Goal: Task Accomplishment & Management: Complete application form

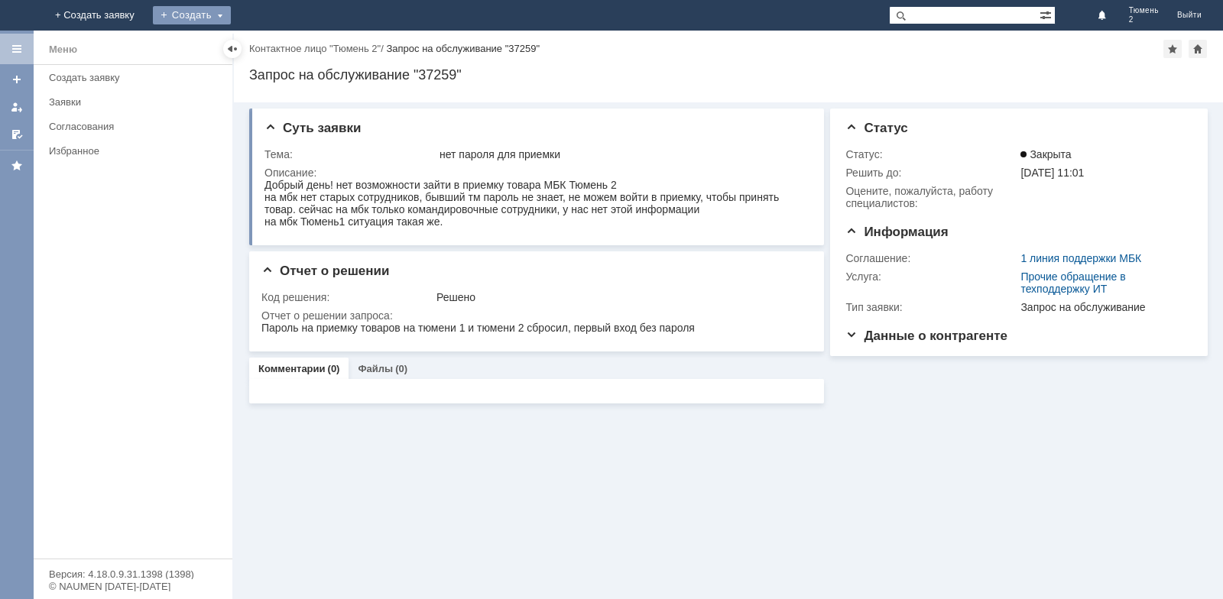
click at [231, 12] on div "Создать" at bounding box center [192, 15] width 78 height 18
click at [272, 44] on link "Заявка" at bounding box center [214, 46] width 116 height 18
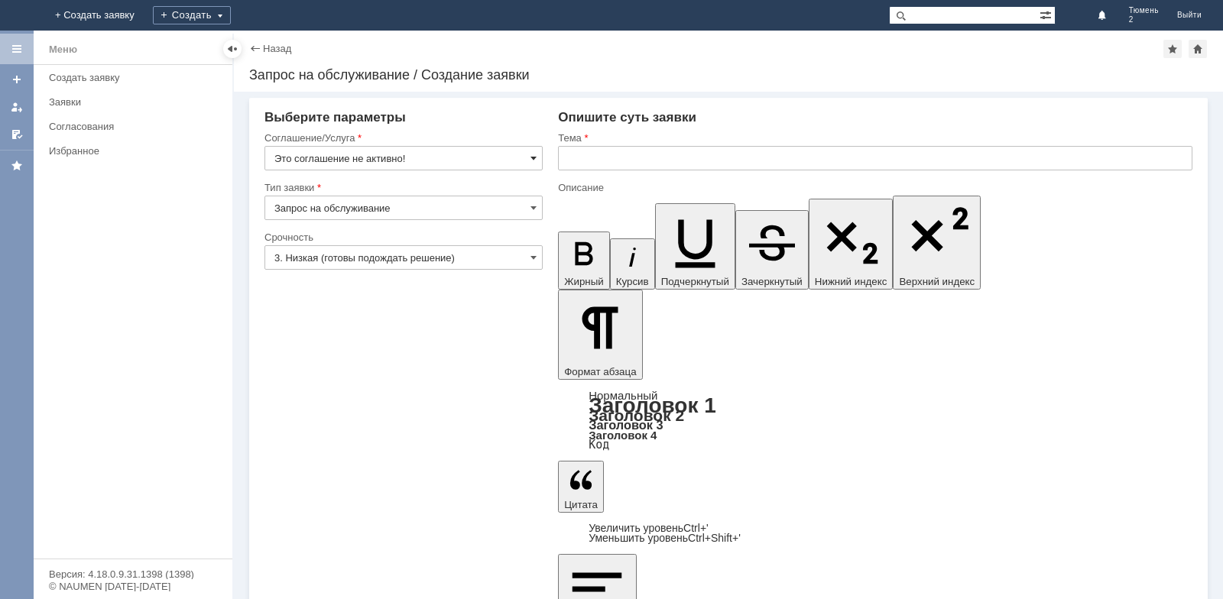
click at [534, 157] on span at bounding box center [533, 158] width 6 height 12
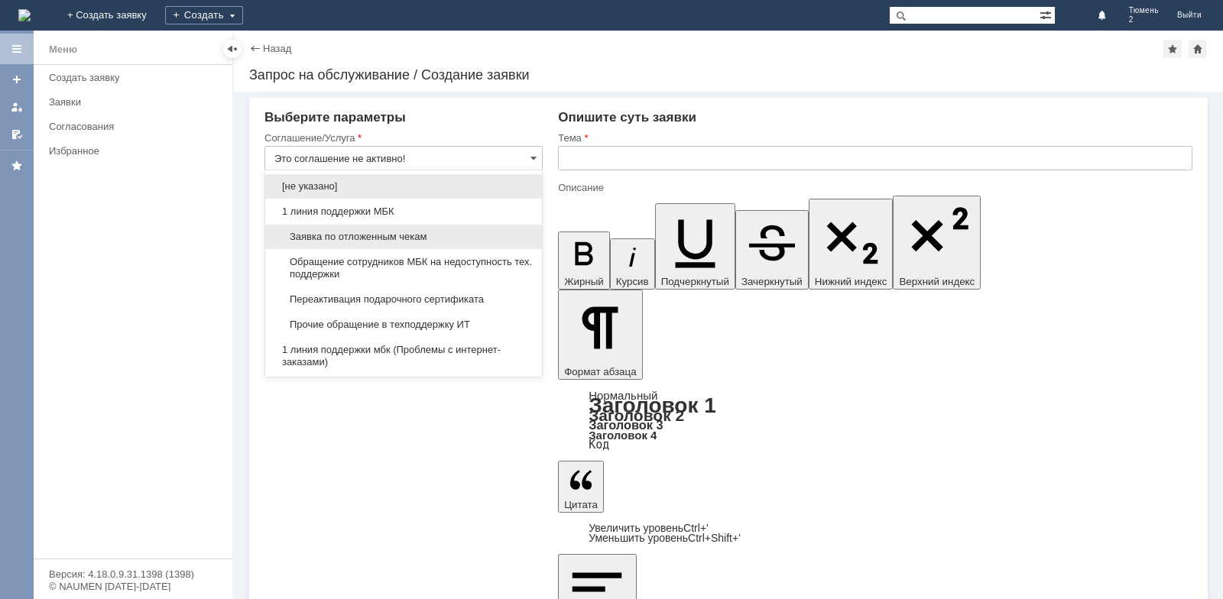
click at [348, 232] on span "Заявка по отложенным чекам" at bounding box center [403, 237] width 258 height 12
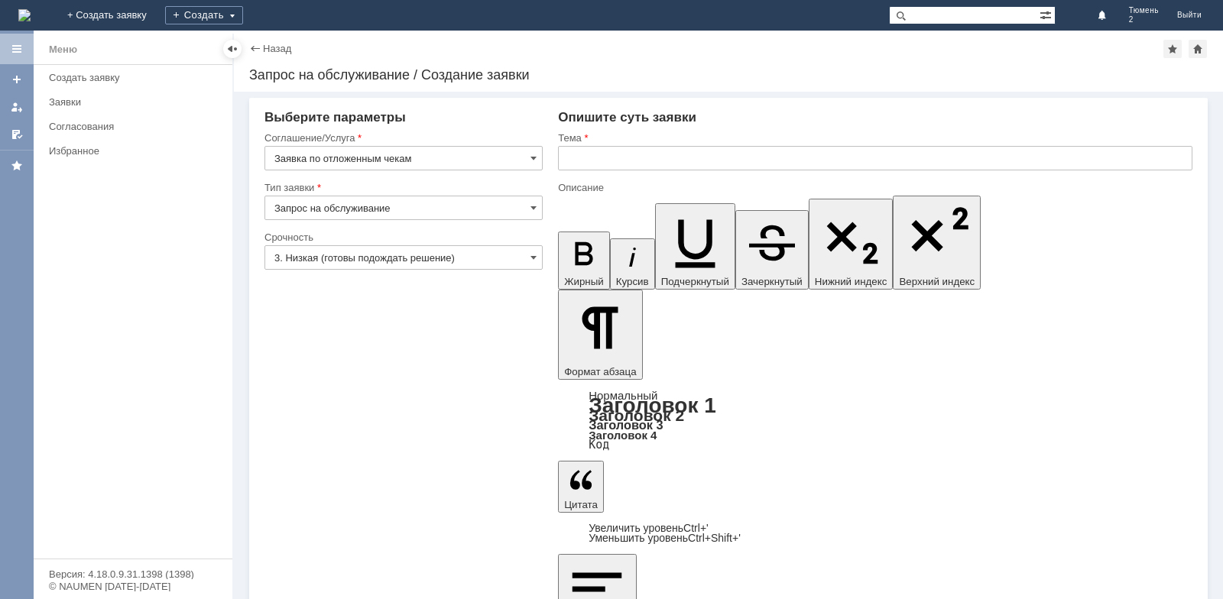
type input "Заявка по отложенным чекам"
click at [602, 160] on input "text" at bounding box center [875, 158] width 634 height 24
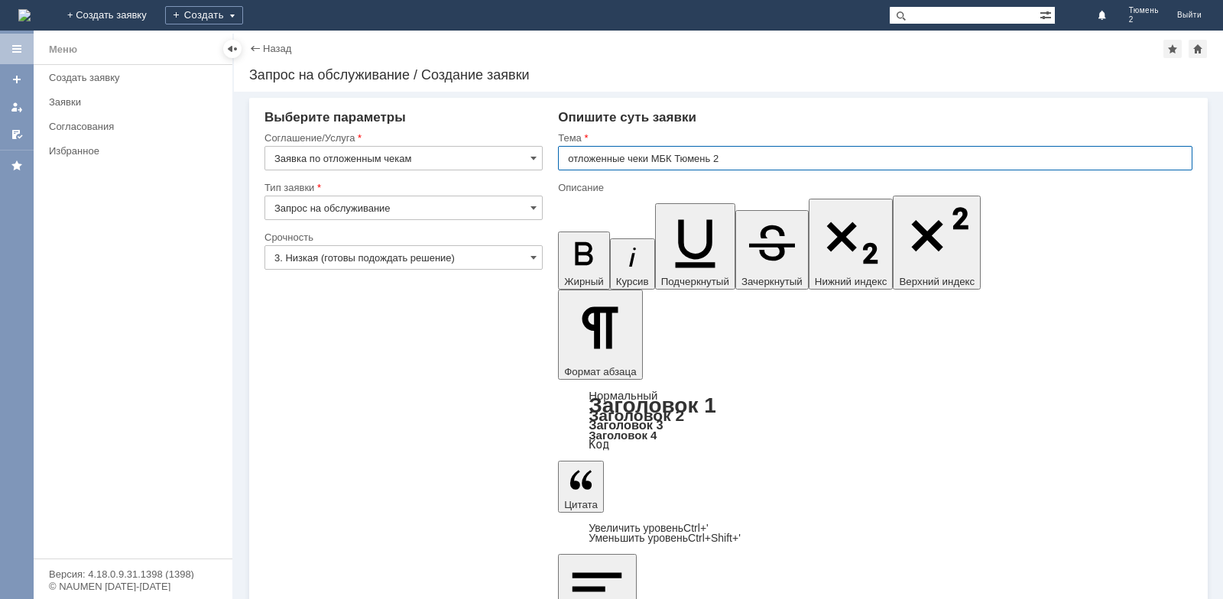
type input "отложенные чеки МБК Тюмень 2"
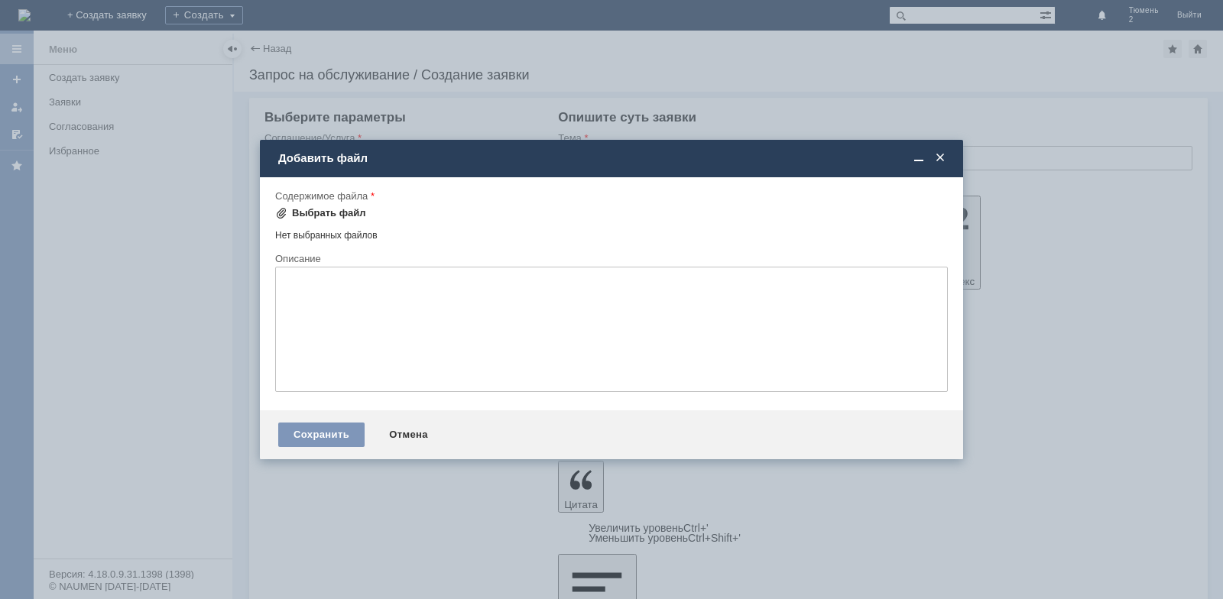
click at [279, 212] on span at bounding box center [281, 213] width 12 height 12
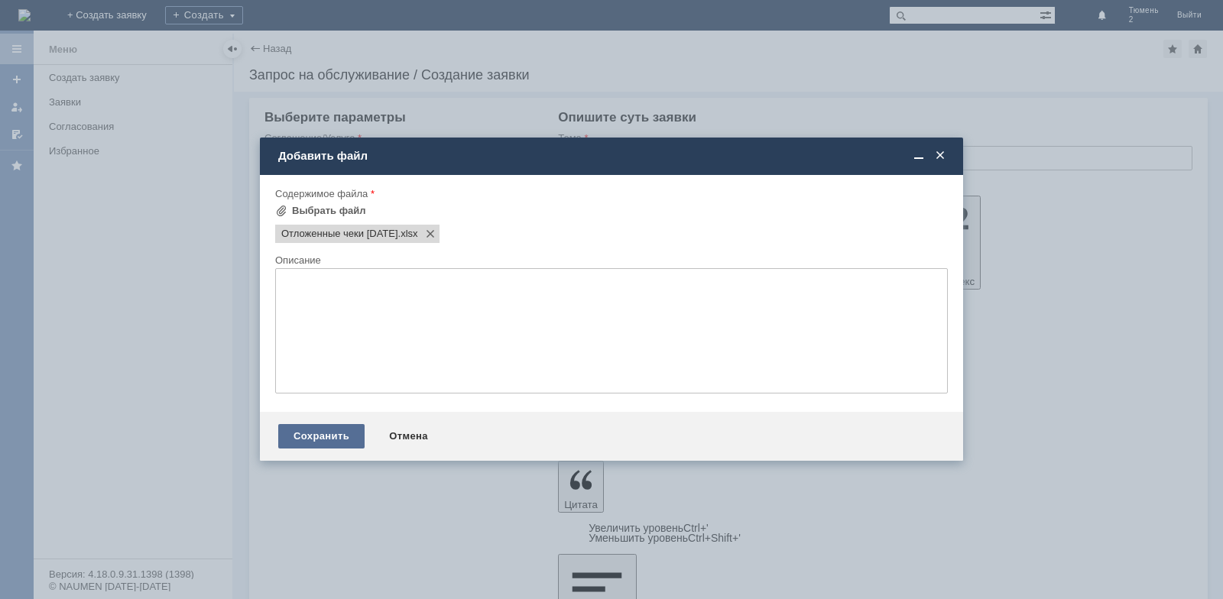
click at [323, 434] on div "Сохранить" at bounding box center [321, 436] width 86 height 24
